Goal: Information Seeking & Learning: Learn about a topic

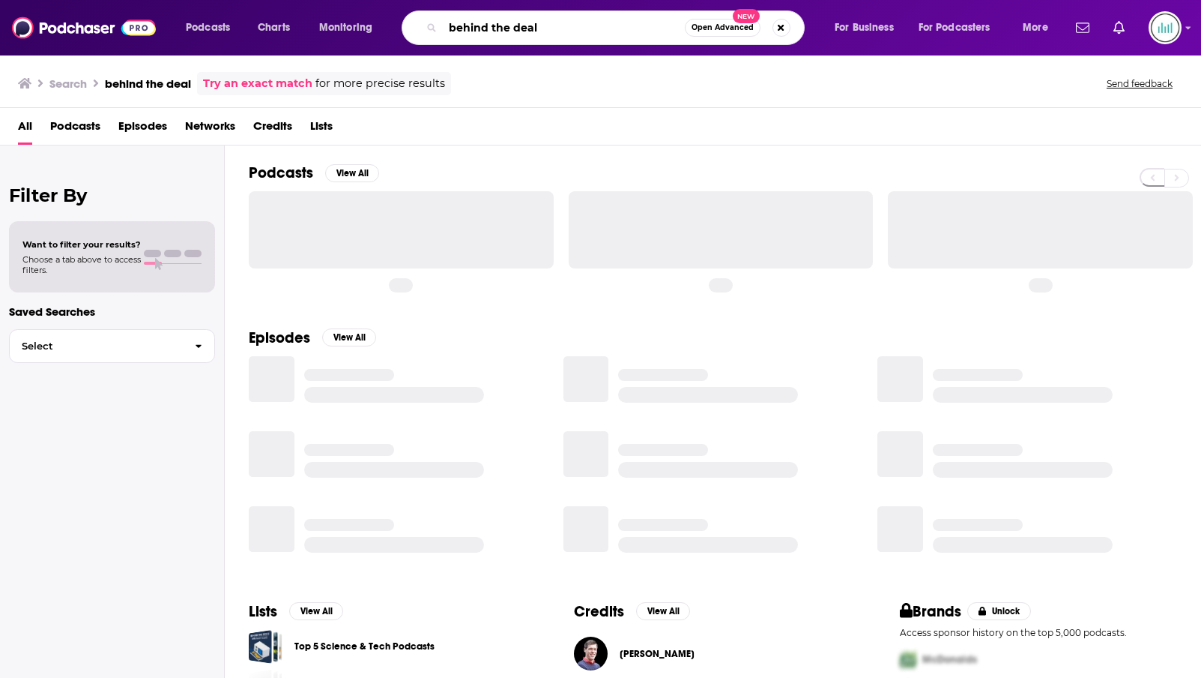
click at [483, 29] on input "behind the deal" at bounding box center [564, 28] width 242 height 24
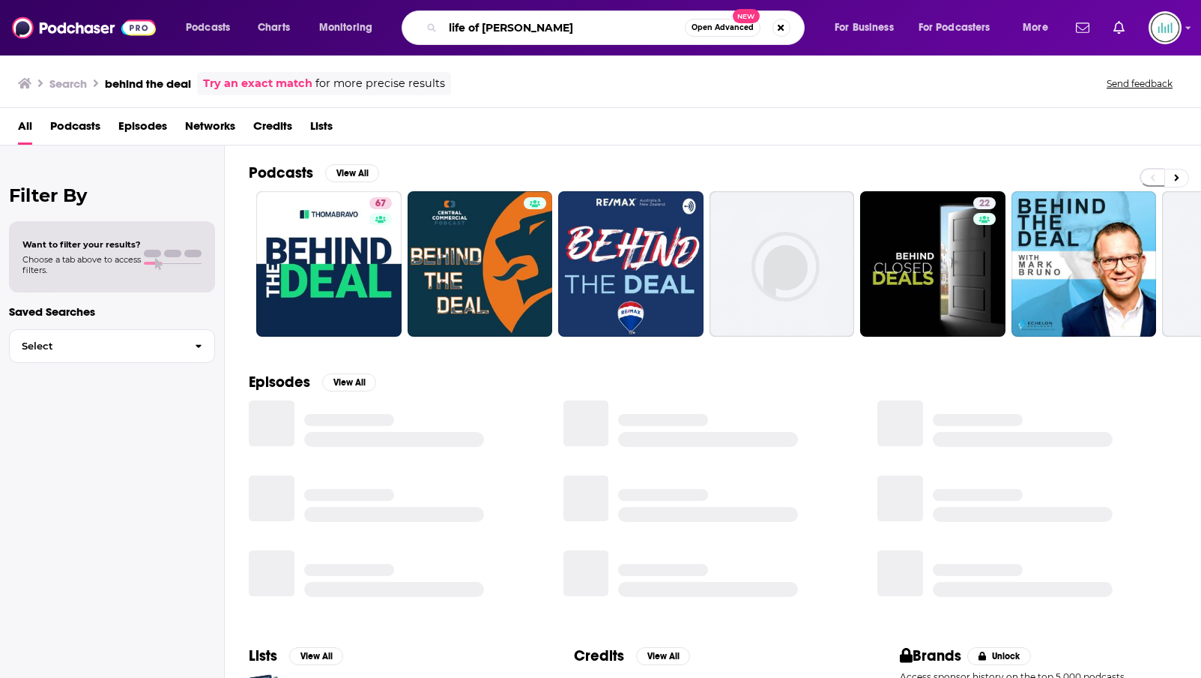
type input "life of [PERSON_NAME]"
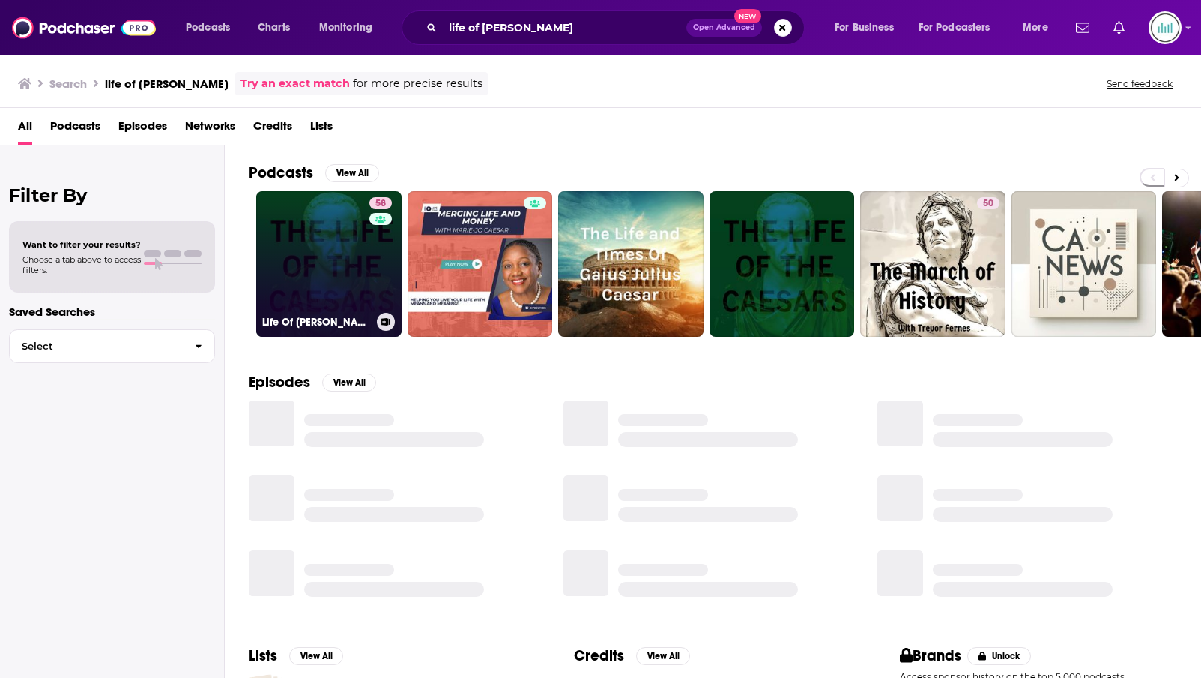
click at [326, 253] on link "58 Life Of [PERSON_NAME]" at bounding box center [328, 263] width 145 height 145
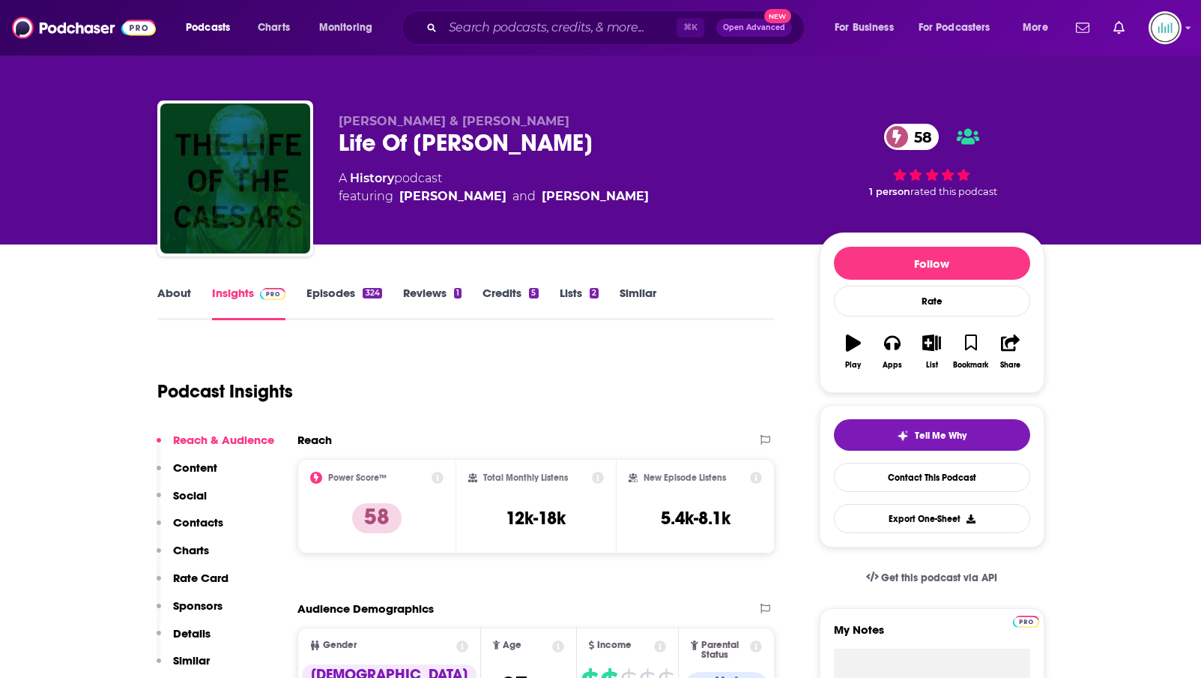
click at [180, 289] on link "About" at bounding box center [174, 303] width 34 height 34
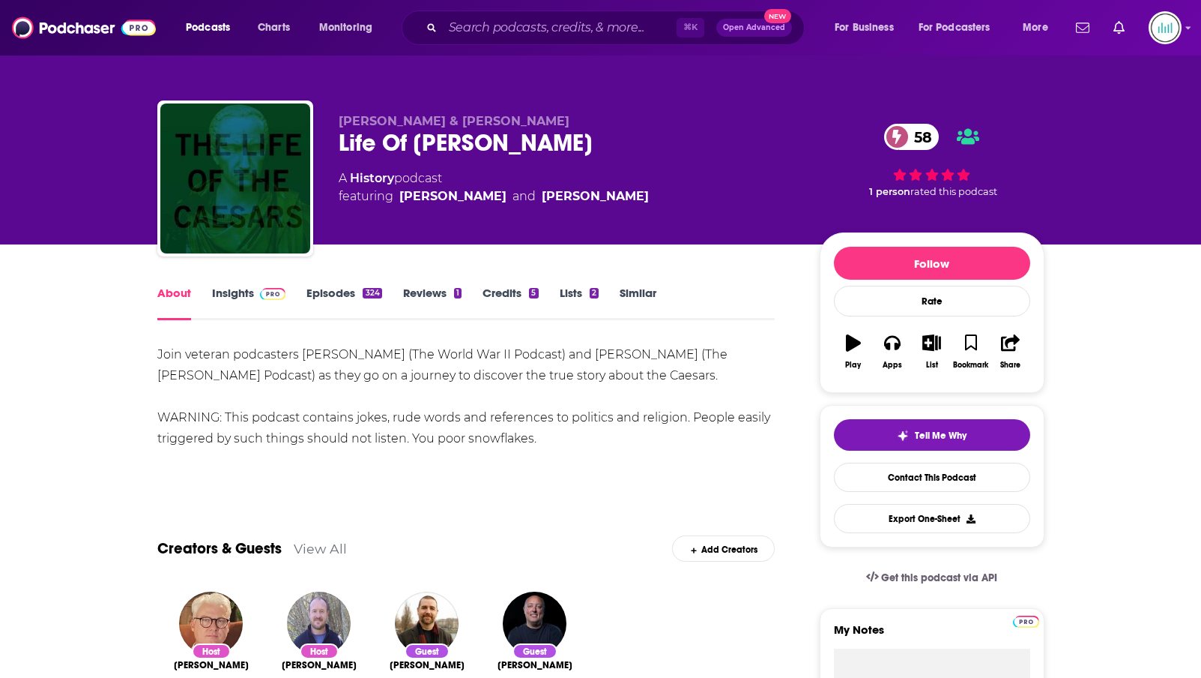
click at [358, 354] on div "Join veteran podcasters [PERSON_NAME] (The World War II Podcast) and [PERSON_NA…" at bounding box center [466, 396] width 618 height 105
drag, startPoint x: 361, startPoint y: 355, endPoint x: 316, endPoint y: 355, distance: 45.0
click at [316, 355] on div "Join veteran podcasters [PERSON_NAME] (The World War II Podcast) and [PERSON_NA…" at bounding box center [466, 396] width 618 height 105
click at [294, 382] on div "Join veteran podcasters [PERSON_NAME] (The World War II Podcast) and [PERSON_NA…" at bounding box center [466, 396] width 618 height 105
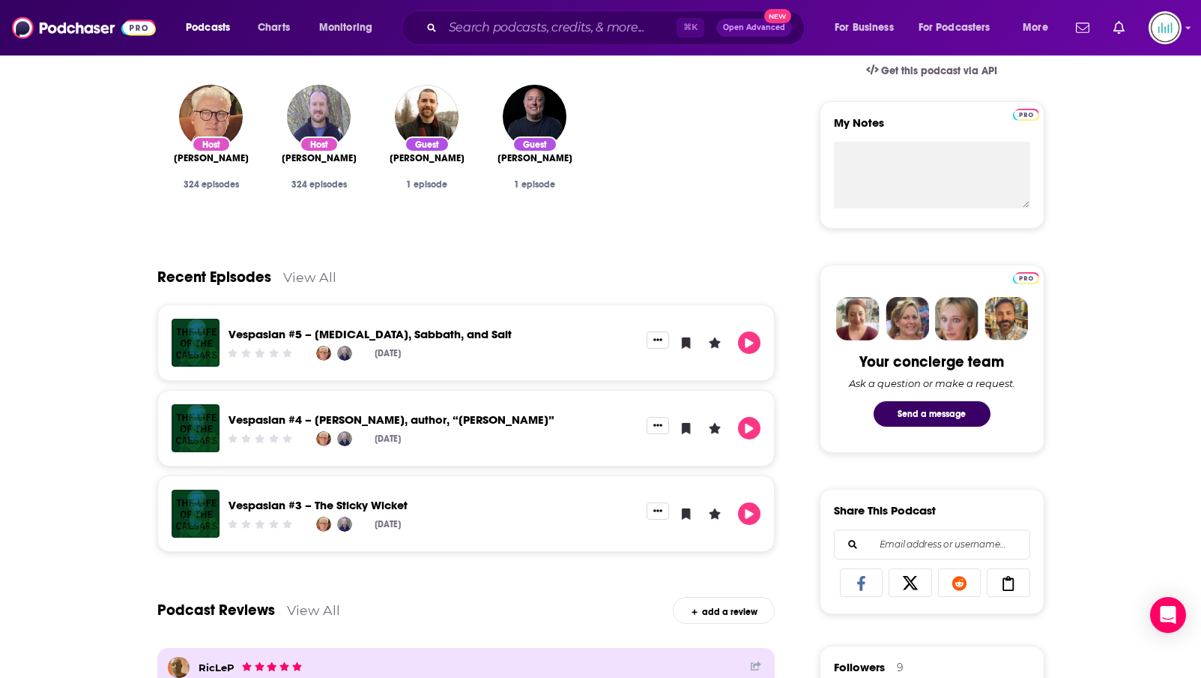
scroll to position [570, 0]
